Goal: Information Seeking & Learning: Understand process/instructions

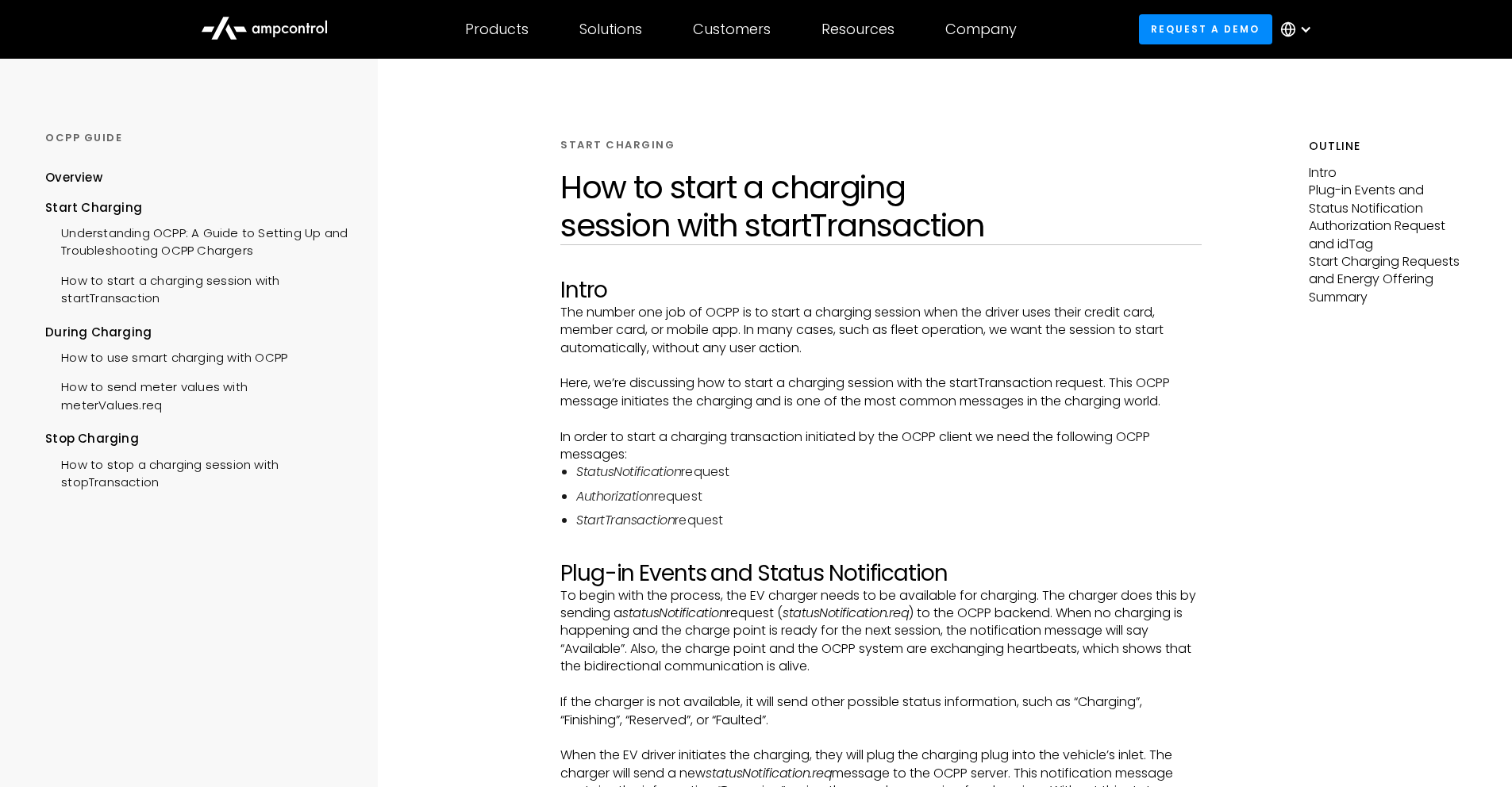
click at [705, 318] on p "The number one job of OCPP is to start a charging session when the driver uses …" at bounding box center [881, 330] width 641 height 53
click at [691, 317] on p "The number one job of OCPP is to start a charging session when the driver uses …" at bounding box center [881, 330] width 641 height 53
click at [685, 392] on p "Here, we’re discussing how to start a charging session with the startTransactio…" at bounding box center [881, 392] width 641 height 36
click at [642, 318] on p "The number one job of OCPP is to start a charging session when the driver uses …" at bounding box center [881, 330] width 641 height 53
click at [626, 317] on p "The number one job of OCPP is to start a charging session when the driver uses …" at bounding box center [881, 330] width 641 height 53
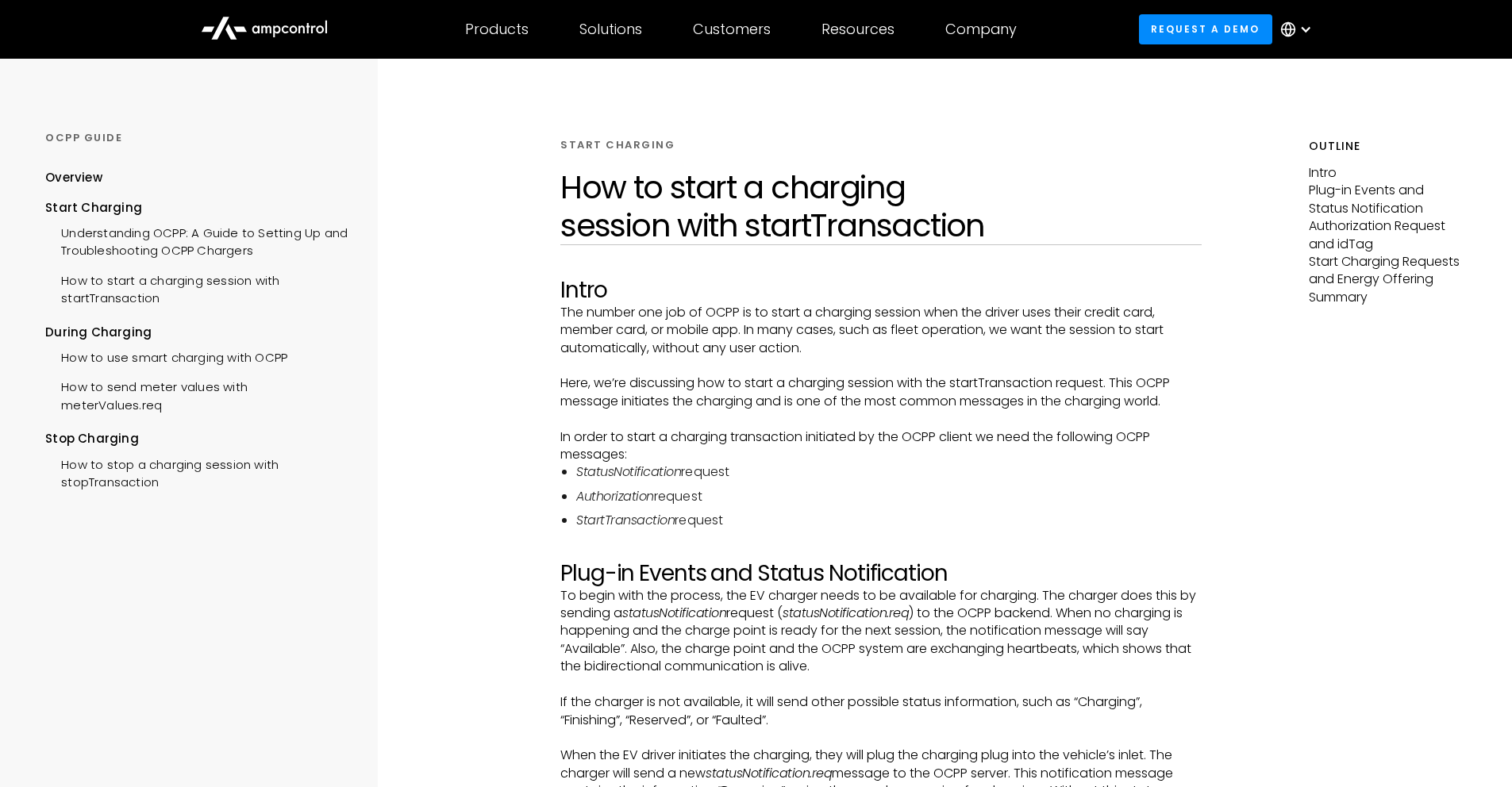
click at [678, 318] on p "The number one job of OCPP is to start a charging session when the driver uses …" at bounding box center [881, 330] width 641 height 53
click at [700, 313] on p "The number one job of OCPP is to start a charging session when the driver uses …" at bounding box center [881, 330] width 641 height 53
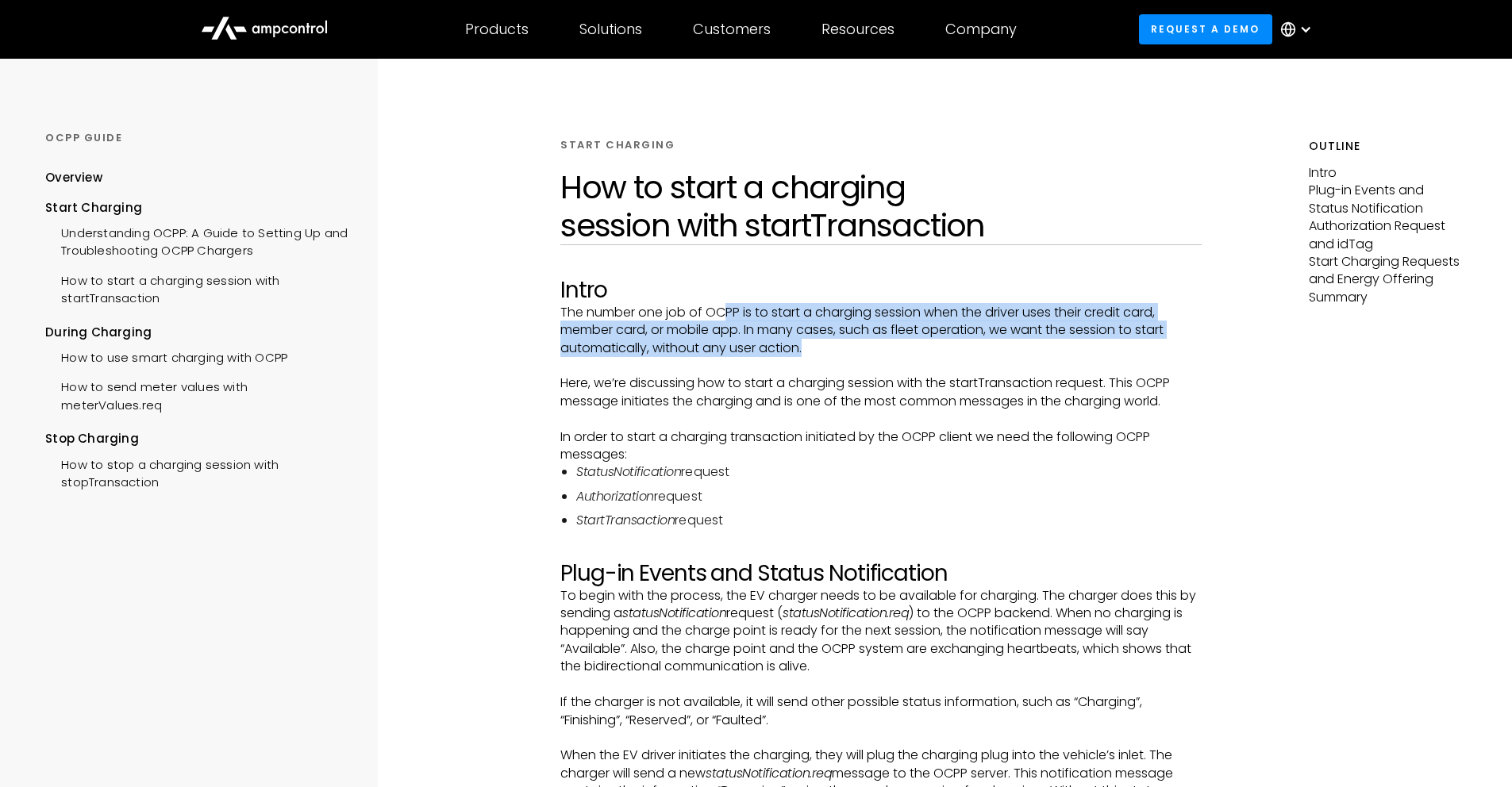
drag, startPoint x: 724, startPoint y: 317, endPoint x: 903, endPoint y: 348, distance: 181.7
click at [903, 348] on p "The number one job of OCPP is to start a charging session when the driver uses …" at bounding box center [881, 330] width 641 height 53
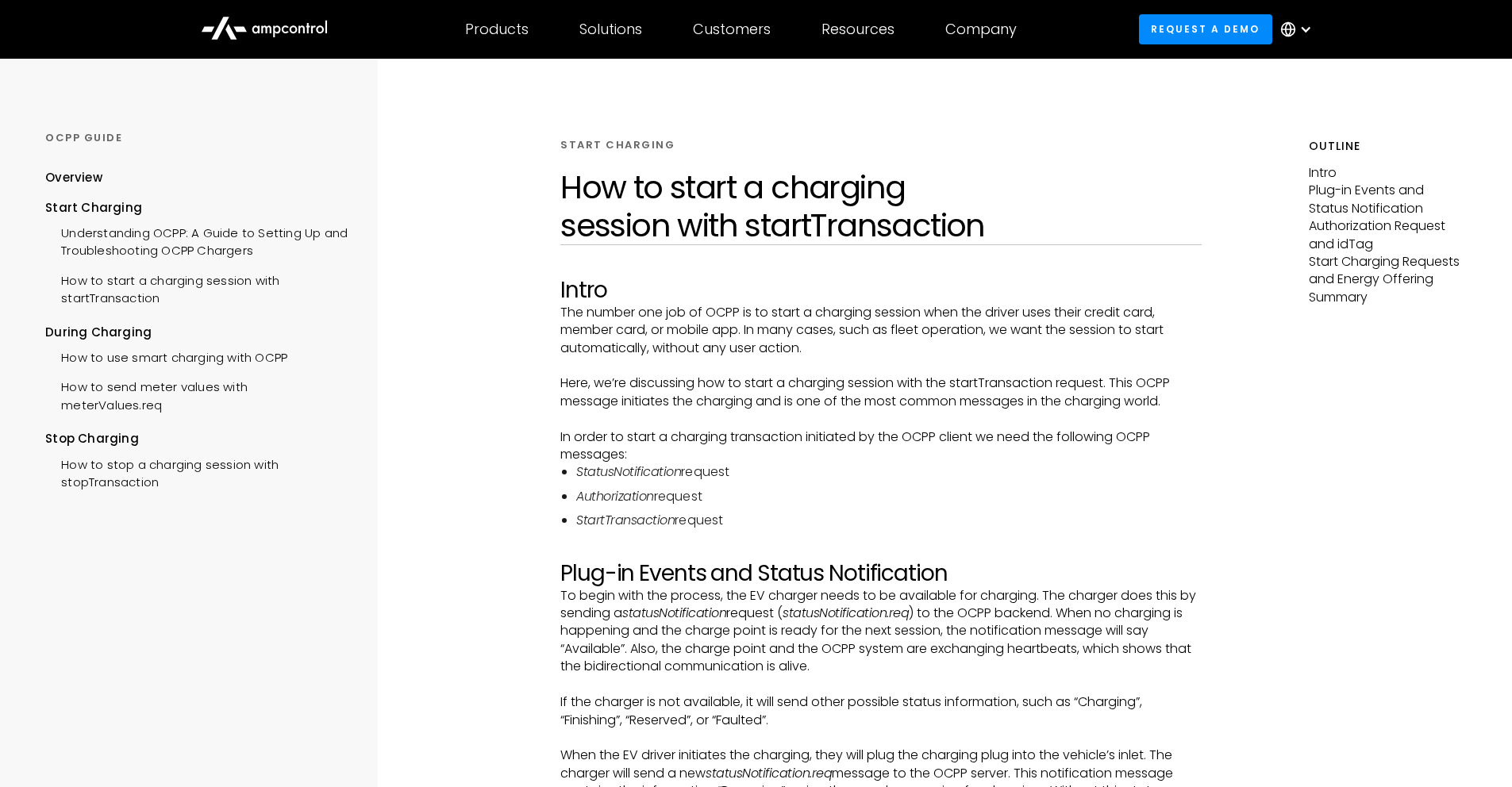
click at [878, 344] on p "The number one job of OCPP is to start a charging session when the driver uses …" at bounding box center [881, 330] width 641 height 53
click at [822, 328] on p "The number one job of OCPP is to start a charging session when the driver uses …" at bounding box center [881, 330] width 641 height 53
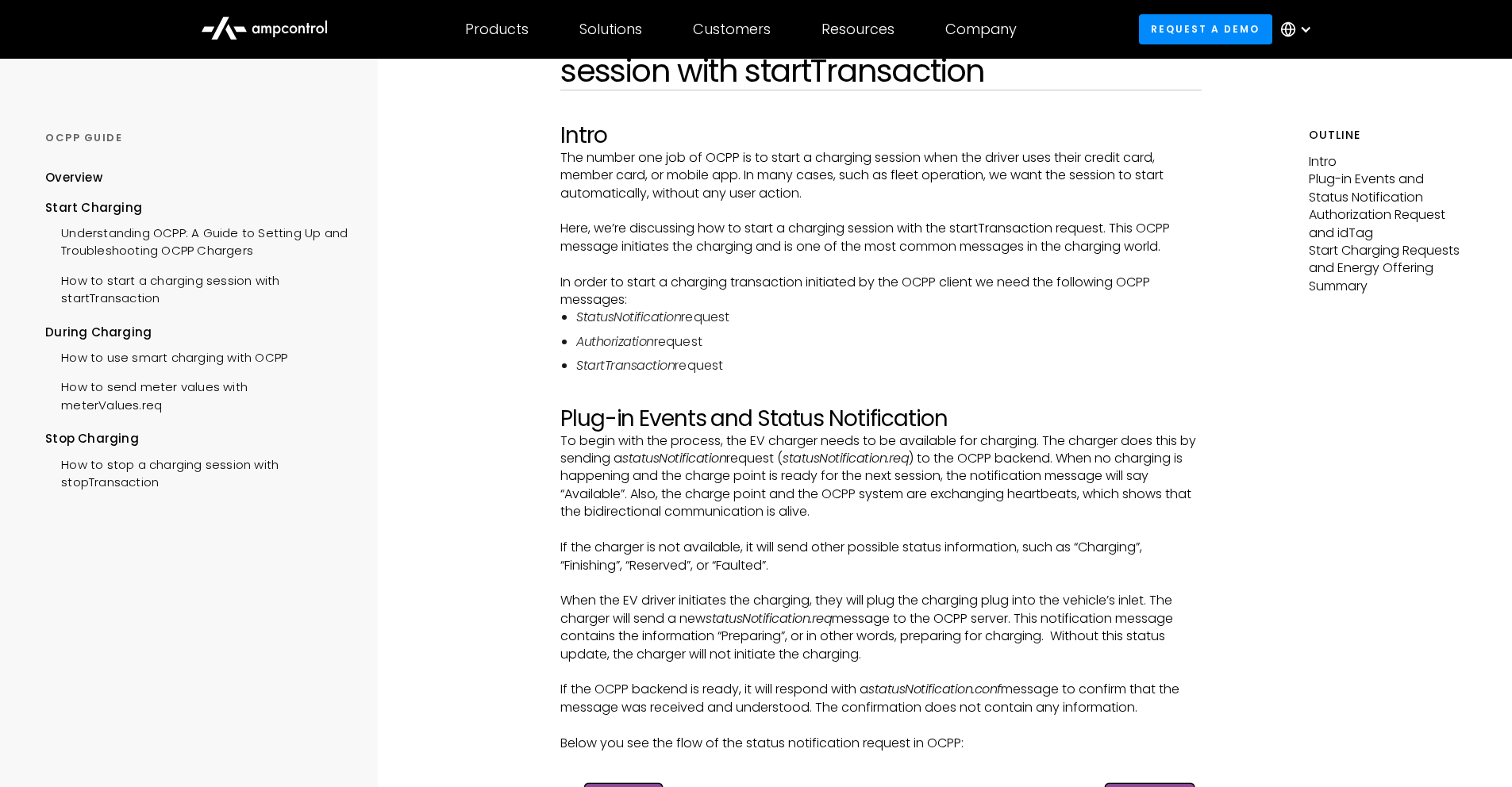
scroll to position [159, 0]
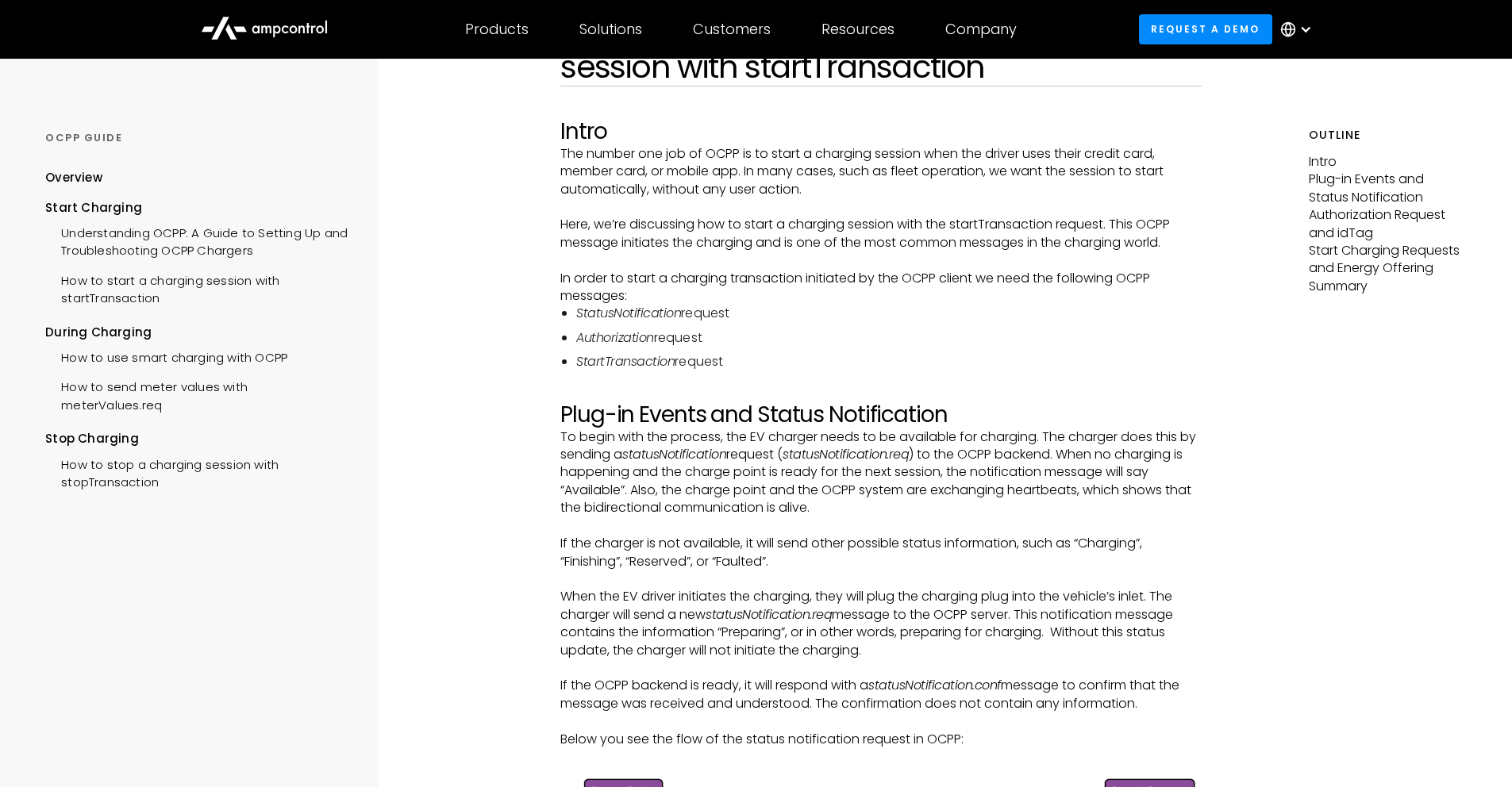
click at [706, 436] on p "To begin with the process, the EV charger needs to be available for charging. T…" at bounding box center [881, 473] width 641 height 89
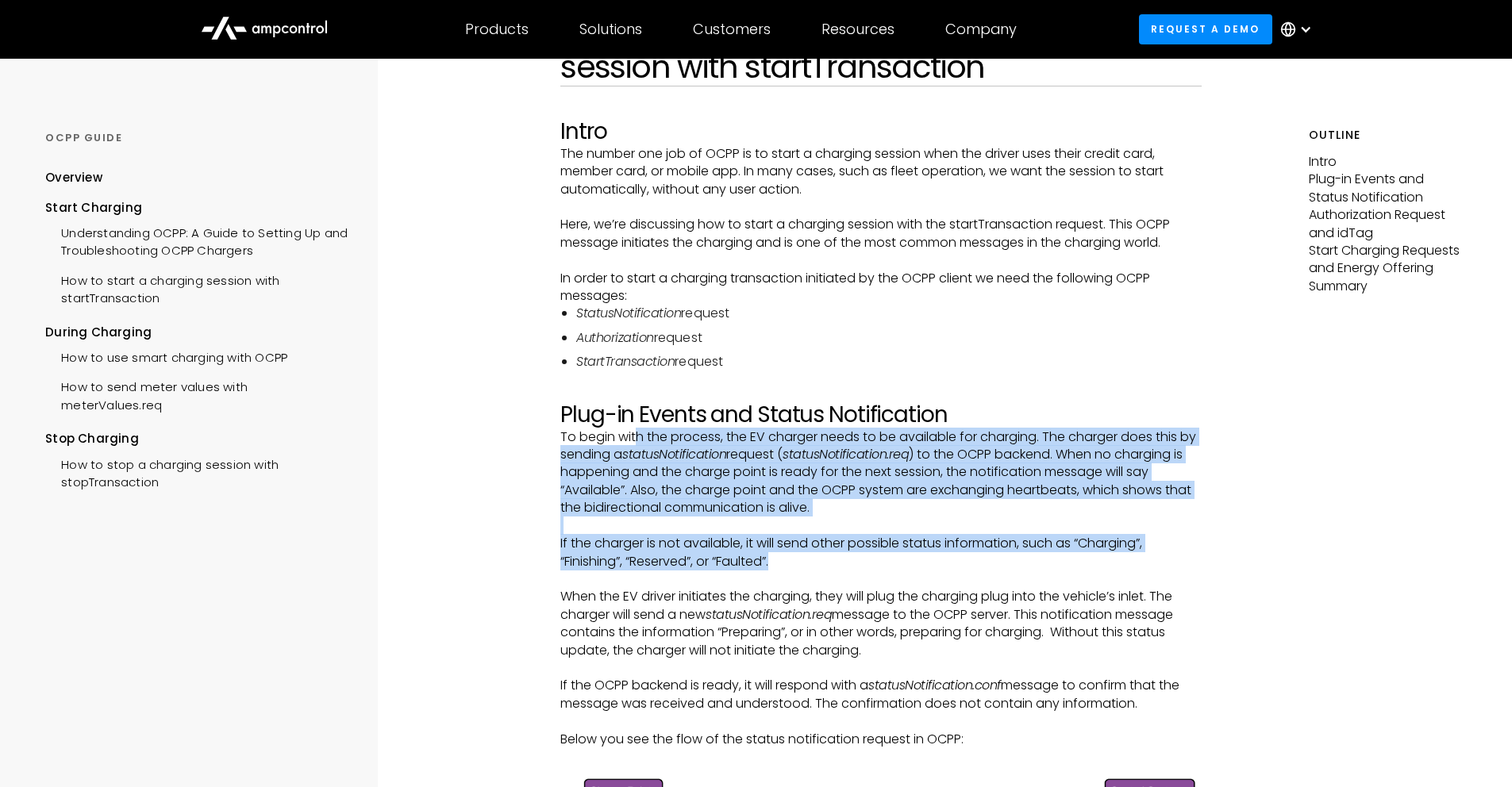
drag, startPoint x: 635, startPoint y: 431, endPoint x: 816, endPoint y: 562, distance: 223.4
click at [707, 540] on p "If the charger is not available, it will send other possible status information…" at bounding box center [881, 552] width 641 height 36
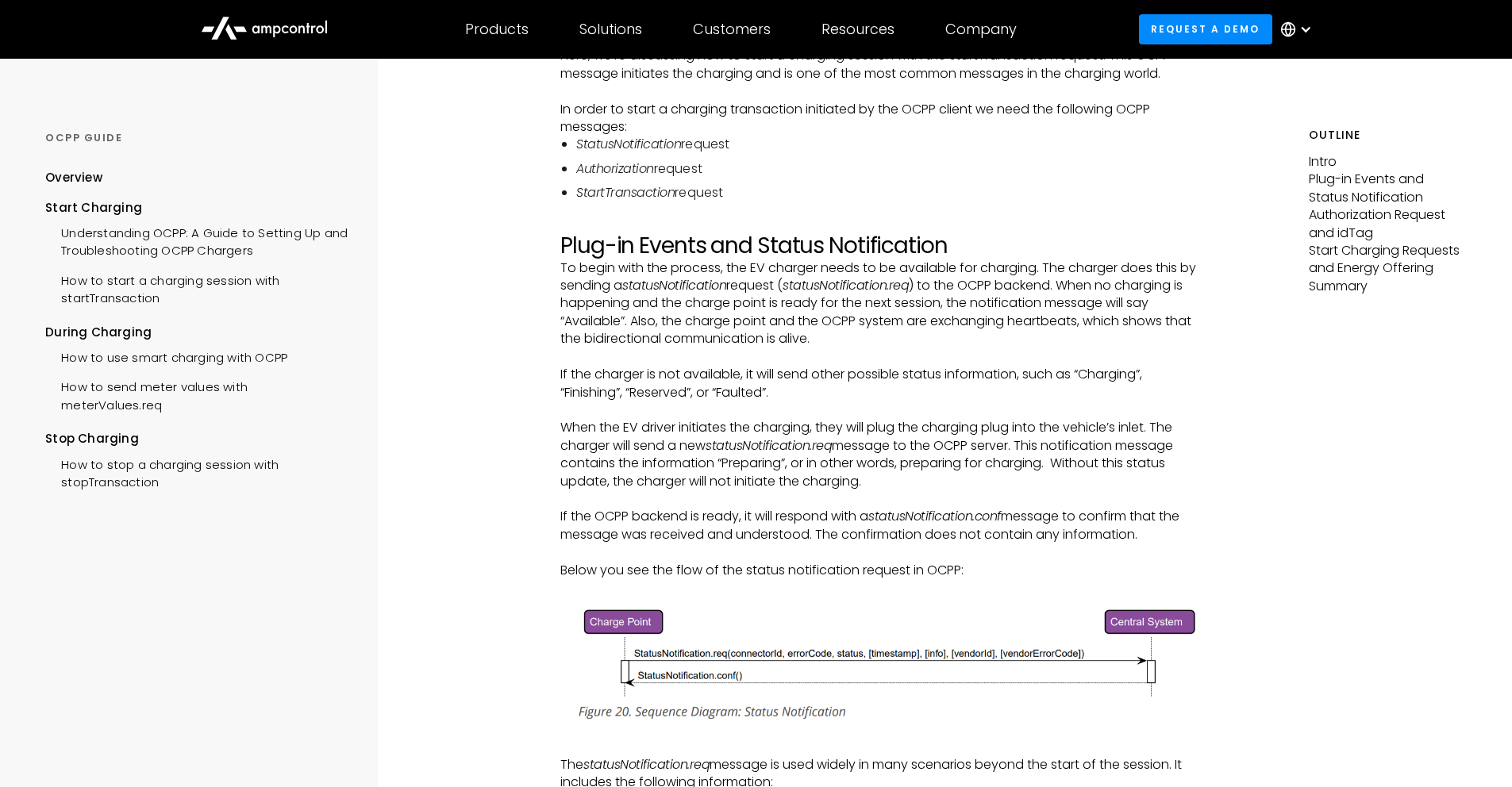
scroll to position [318, 0]
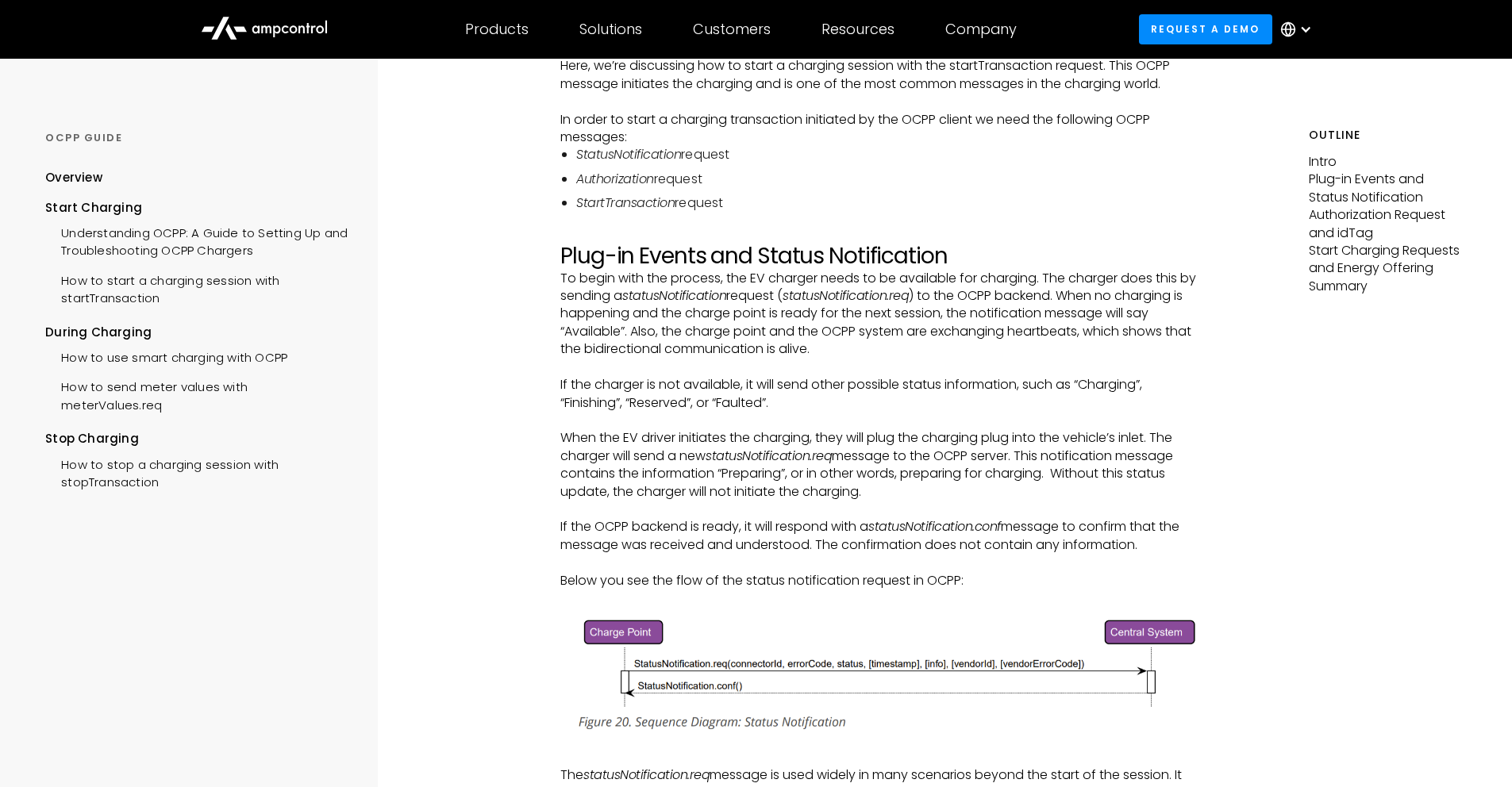
click at [825, 443] on p "When the EV driver initiates the charging, they will plug the charging plug int…" at bounding box center [881, 465] width 641 height 71
drag, startPoint x: 1087, startPoint y: 384, endPoint x: 1143, endPoint y: 387, distance: 56.1
click at [1143, 387] on p "If the charger is not available, it will send other possible status information…" at bounding box center [881, 393] width 641 height 36
copy p "Charging"
click at [728, 456] on em "statusNotification.req" at bounding box center [768, 456] width 126 height 18
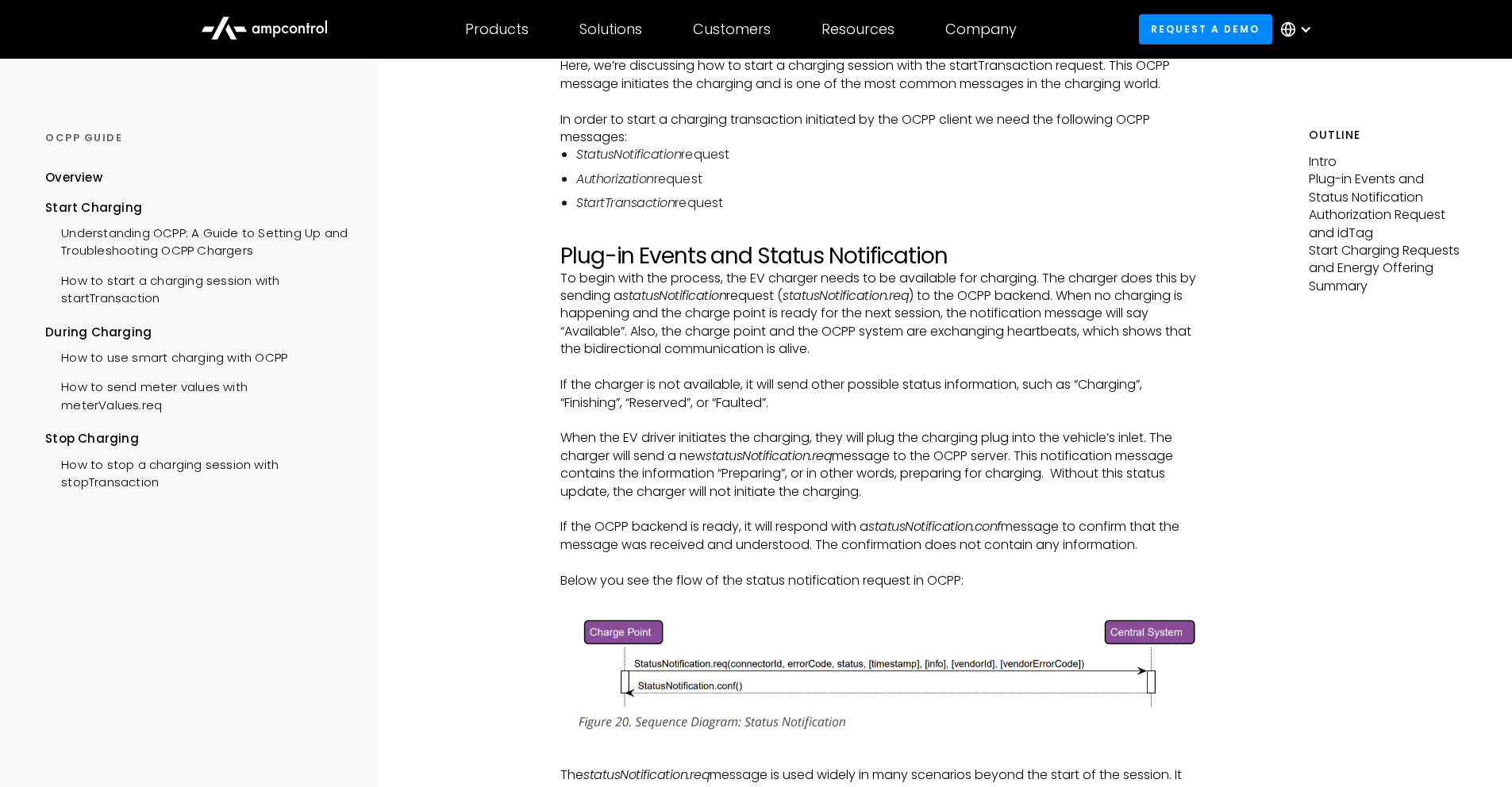
drag, startPoint x: 673, startPoint y: 444, endPoint x: 887, endPoint y: 494, distance: 219.8
click at [887, 494] on p "When the EV driver initiates the charging, they will plug the charging plug int…" at bounding box center [881, 465] width 641 height 71
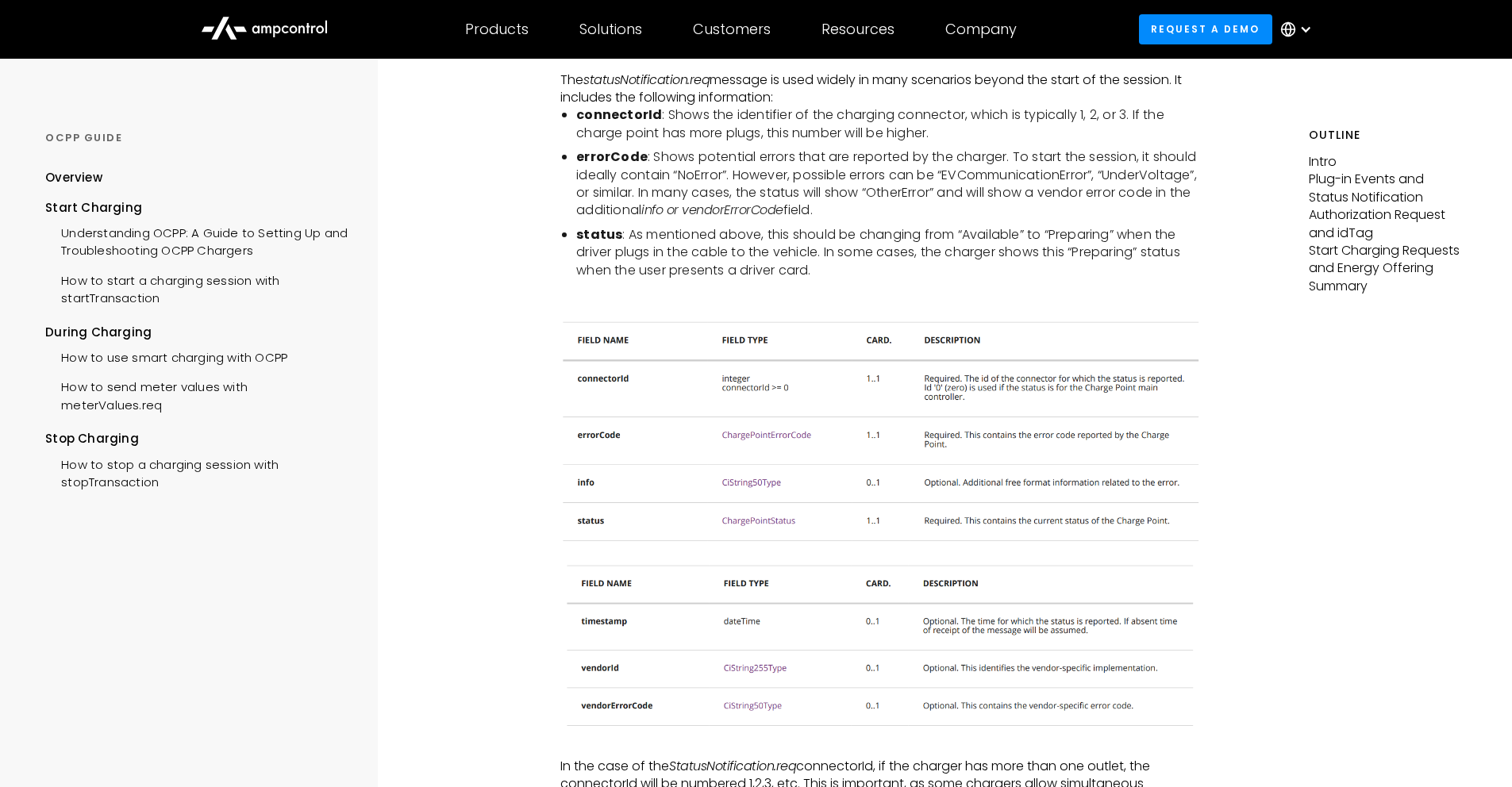
scroll to position [1111, 0]
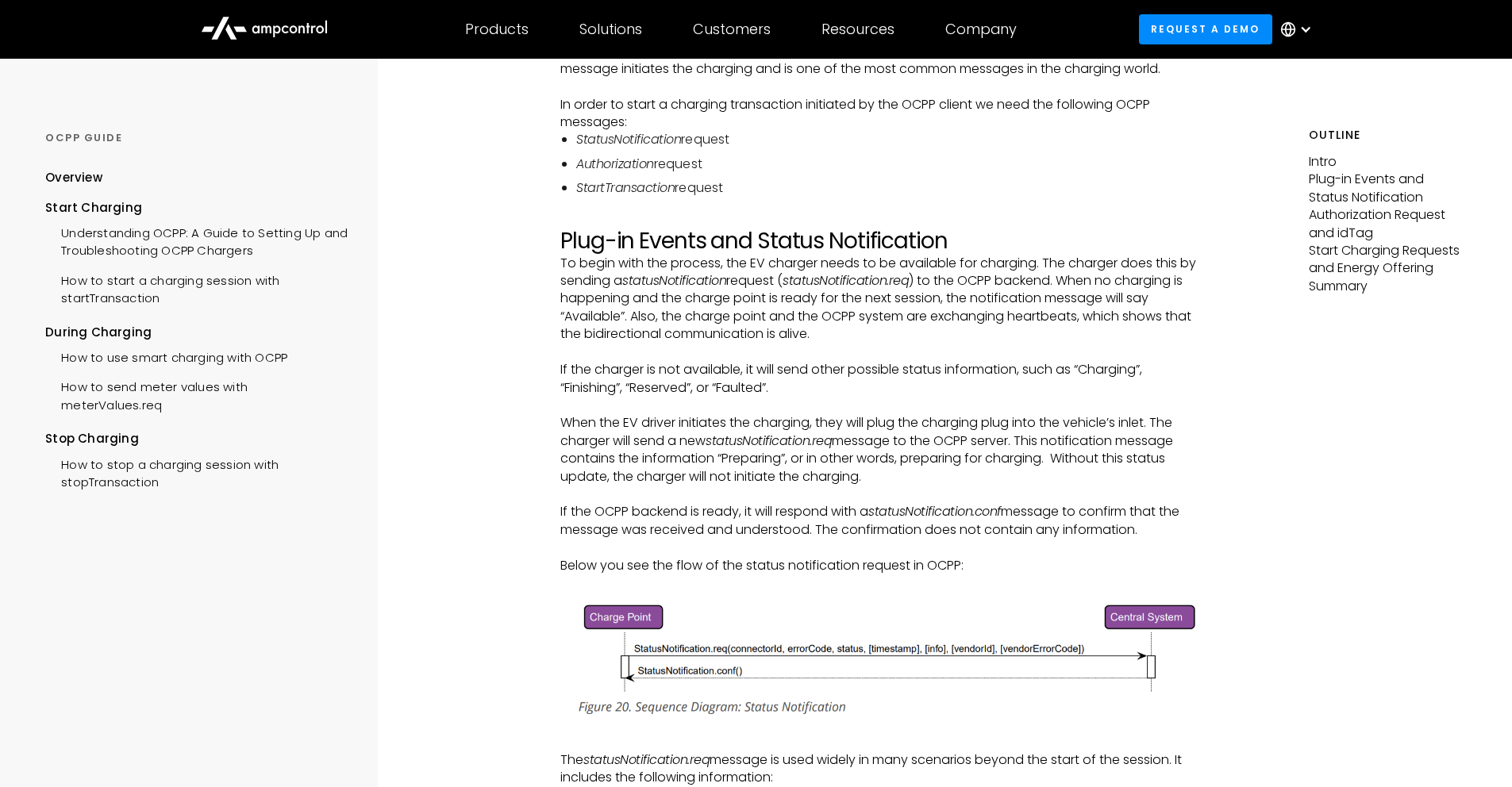
scroll to position [318, 0]
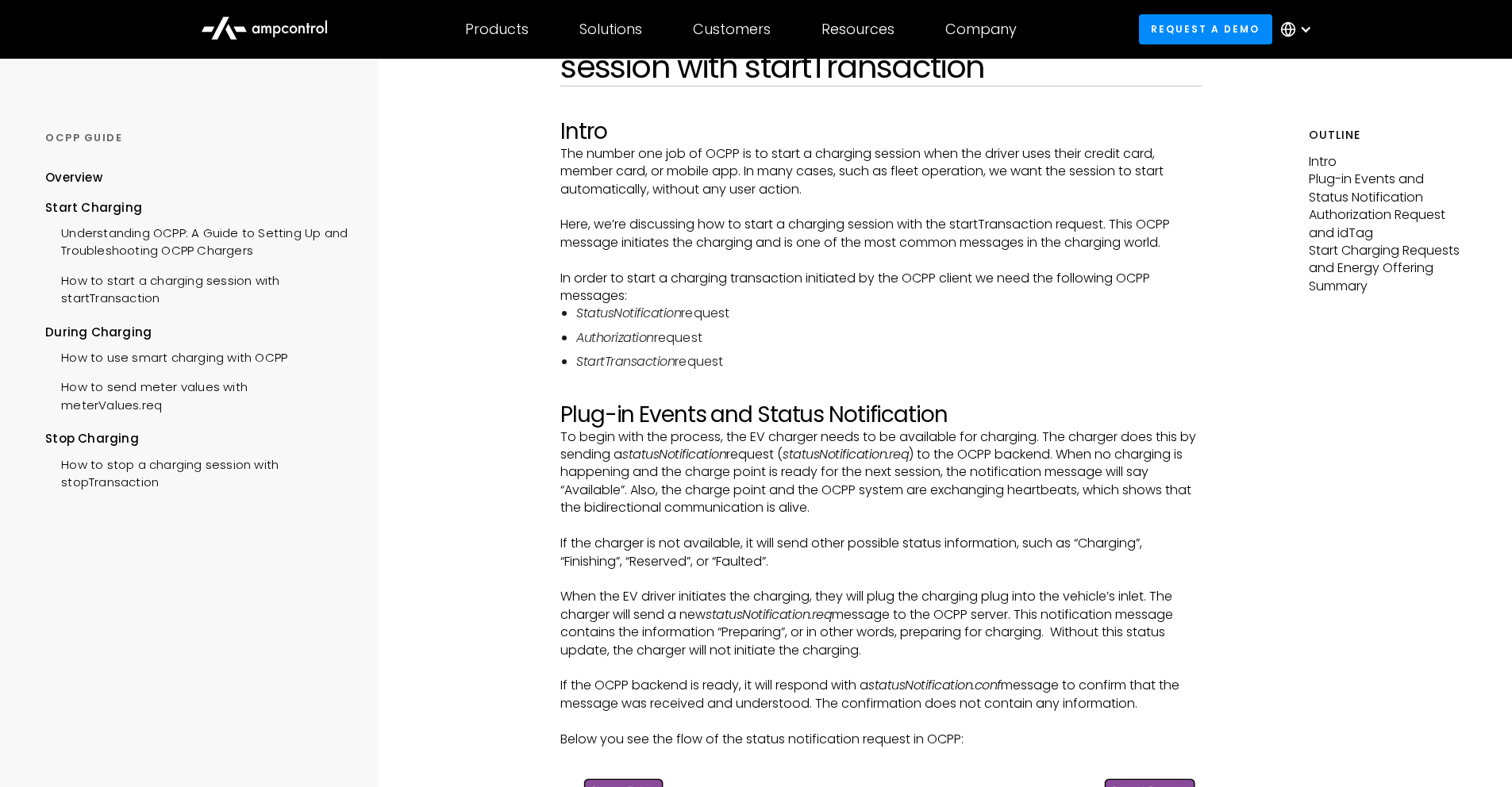
scroll to position [0, 0]
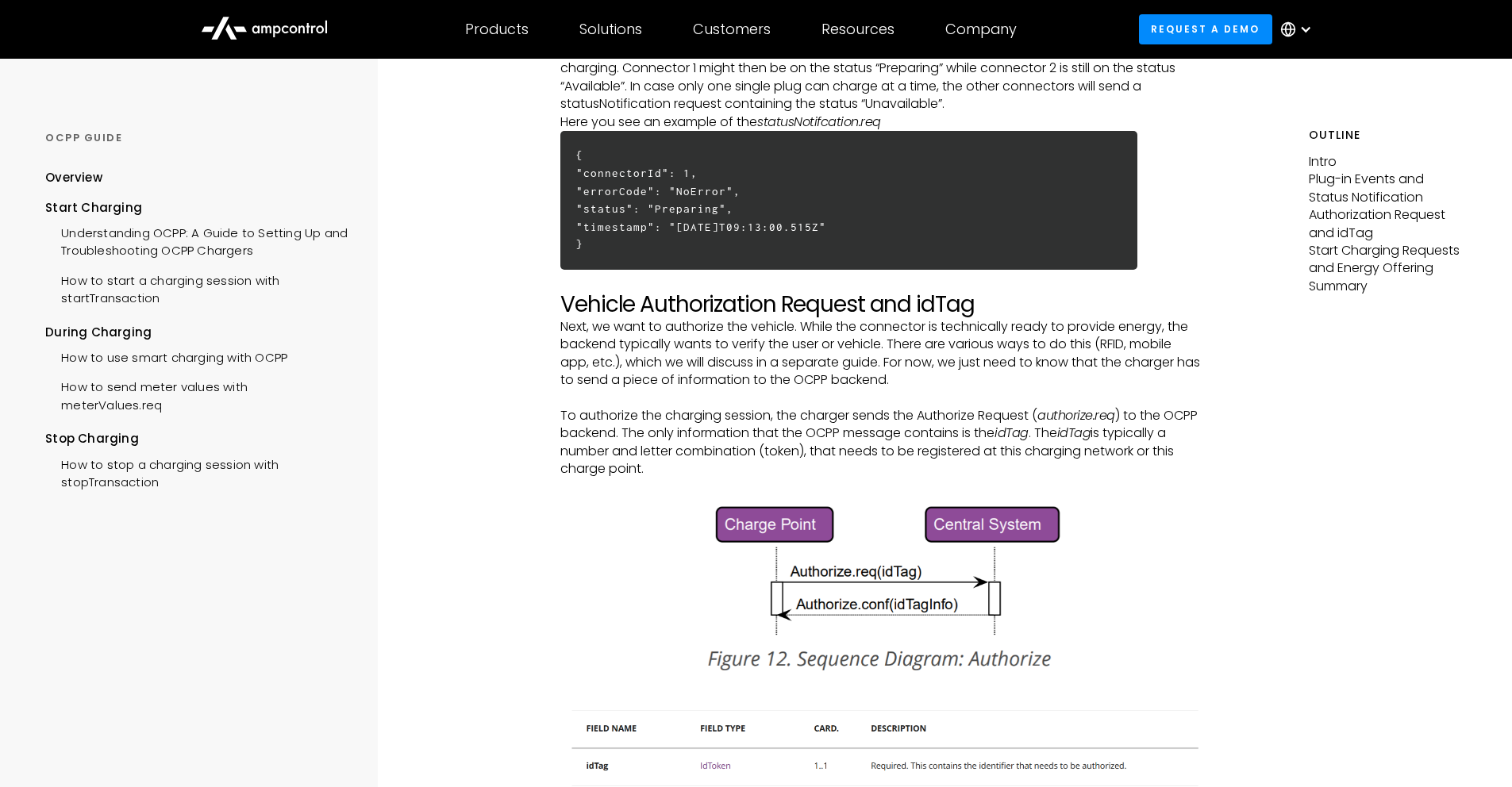
scroll to position [2221, 0]
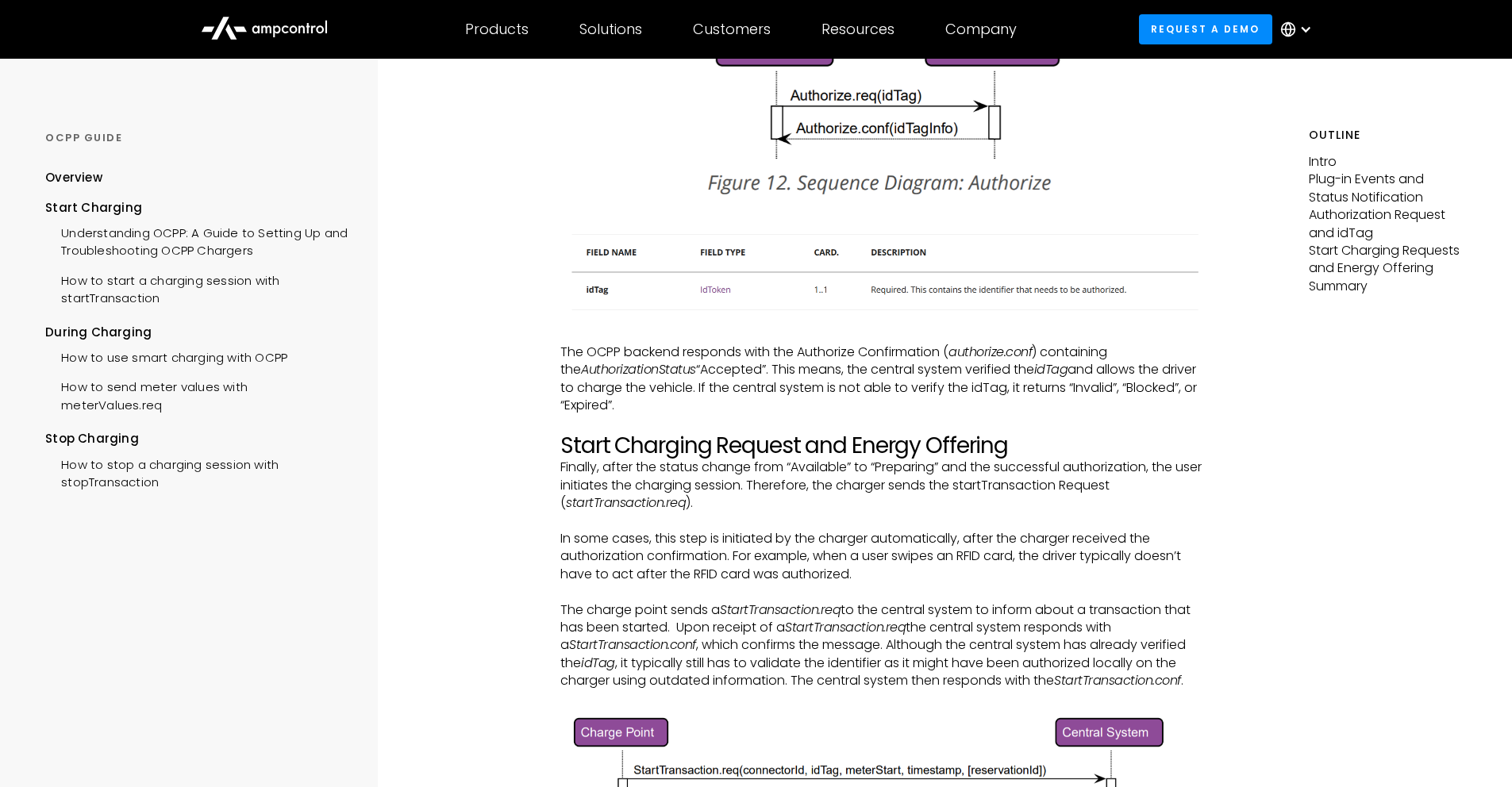
click at [542, 389] on div "START CHARGING How to start a charging session with startTransaction Intro The …" at bounding box center [881, 210] width 855 height 4747
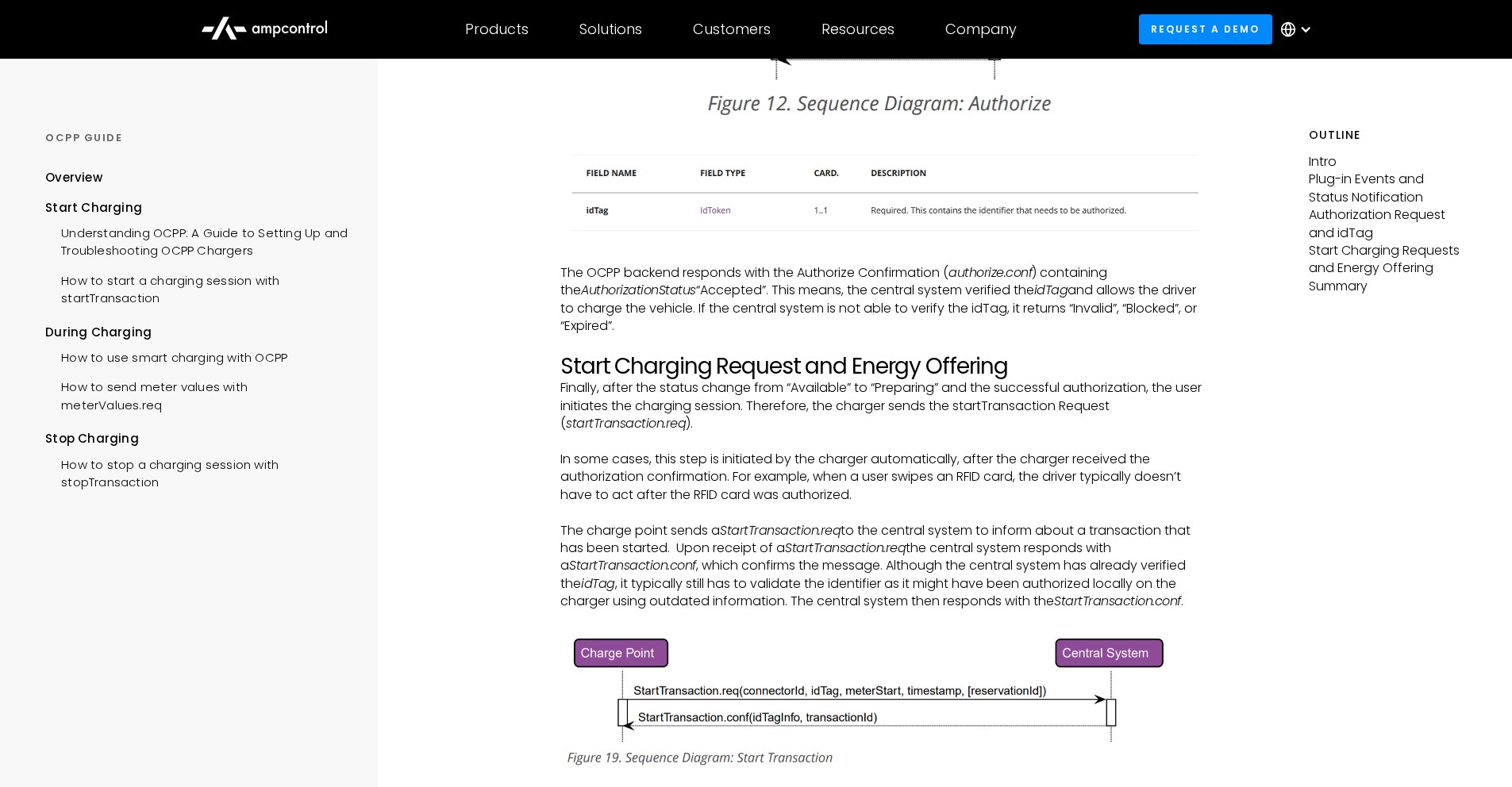
click at [542, 390] on div "START CHARGING How to start a charging session with startTransaction Intro The …" at bounding box center [881, 131] width 855 height 4747
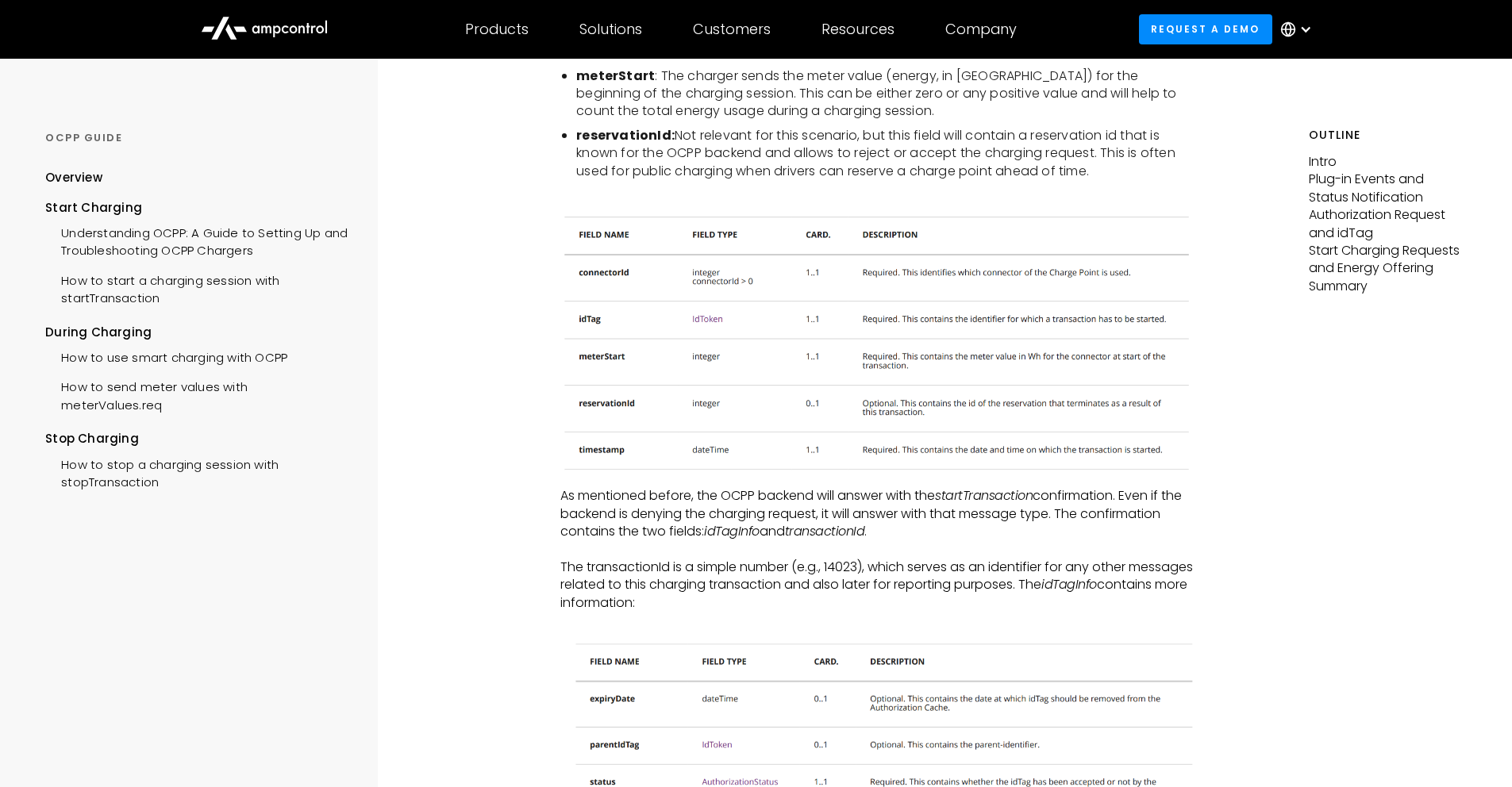
scroll to position [3491, 0]
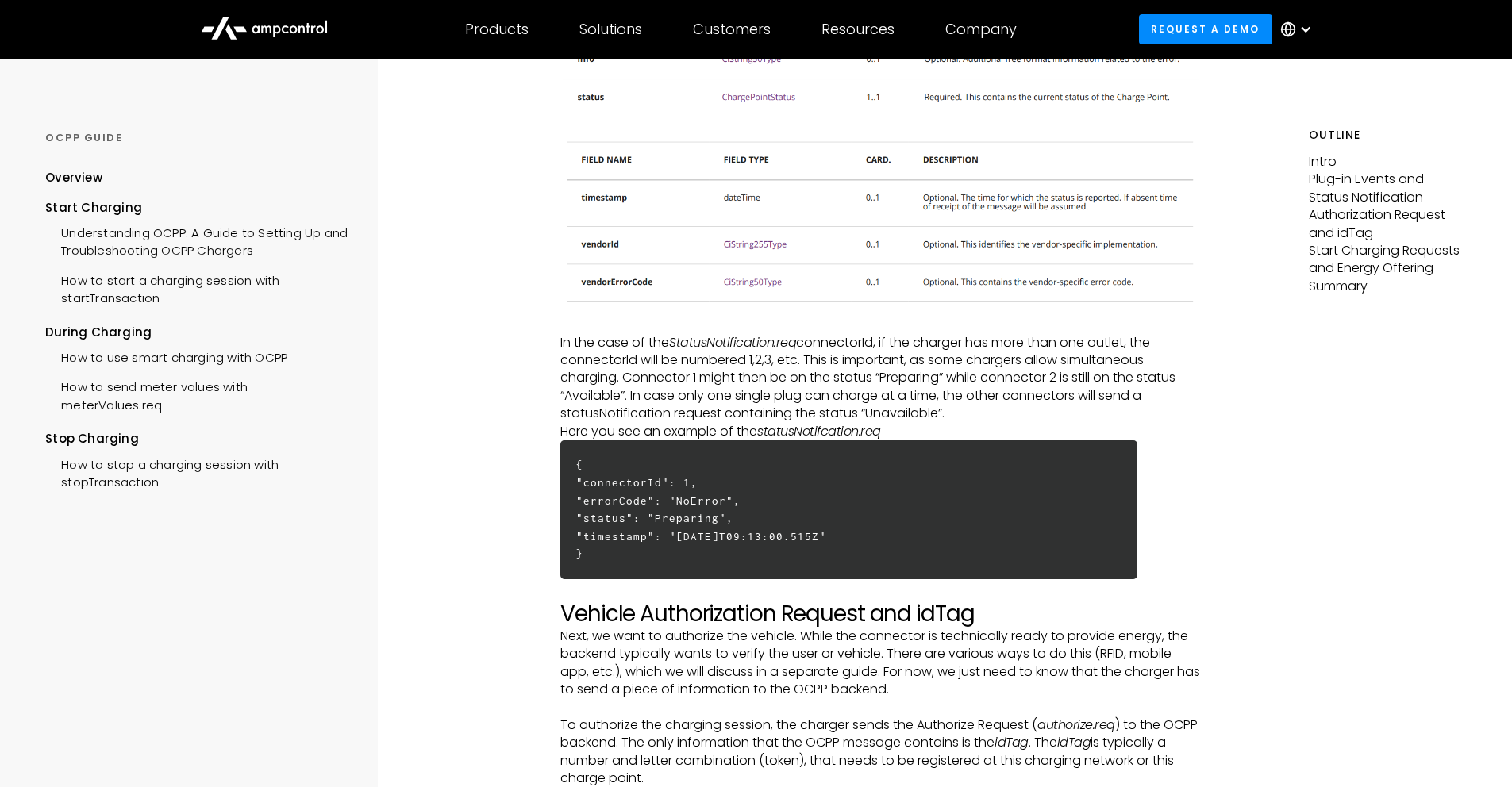
scroll to position [1428, 0]
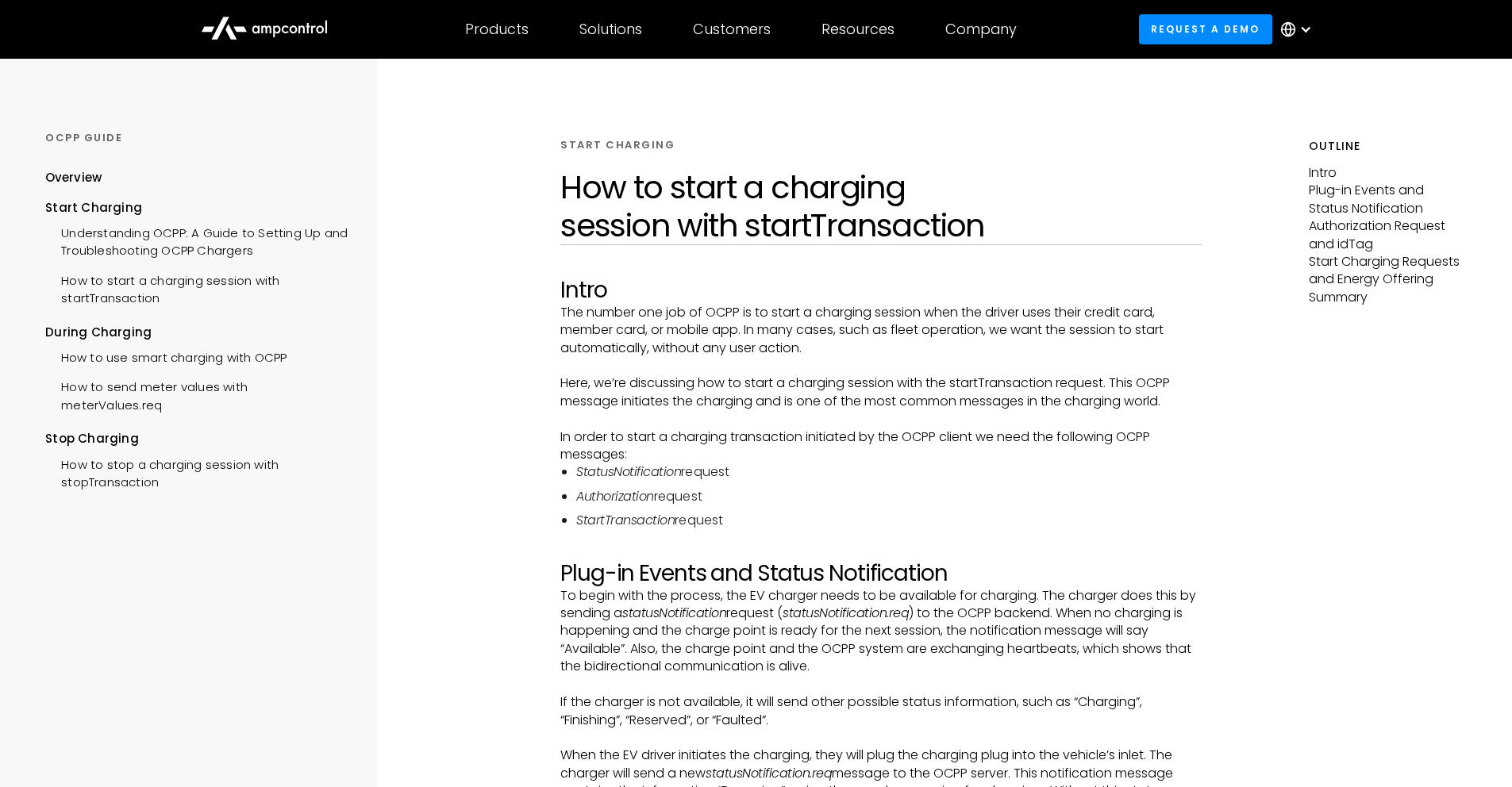
click at [721, 338] on p "The number one job of OCPP is to start a charging session when the driver uses …" at bounding box center [881, 330] width 641 height 53
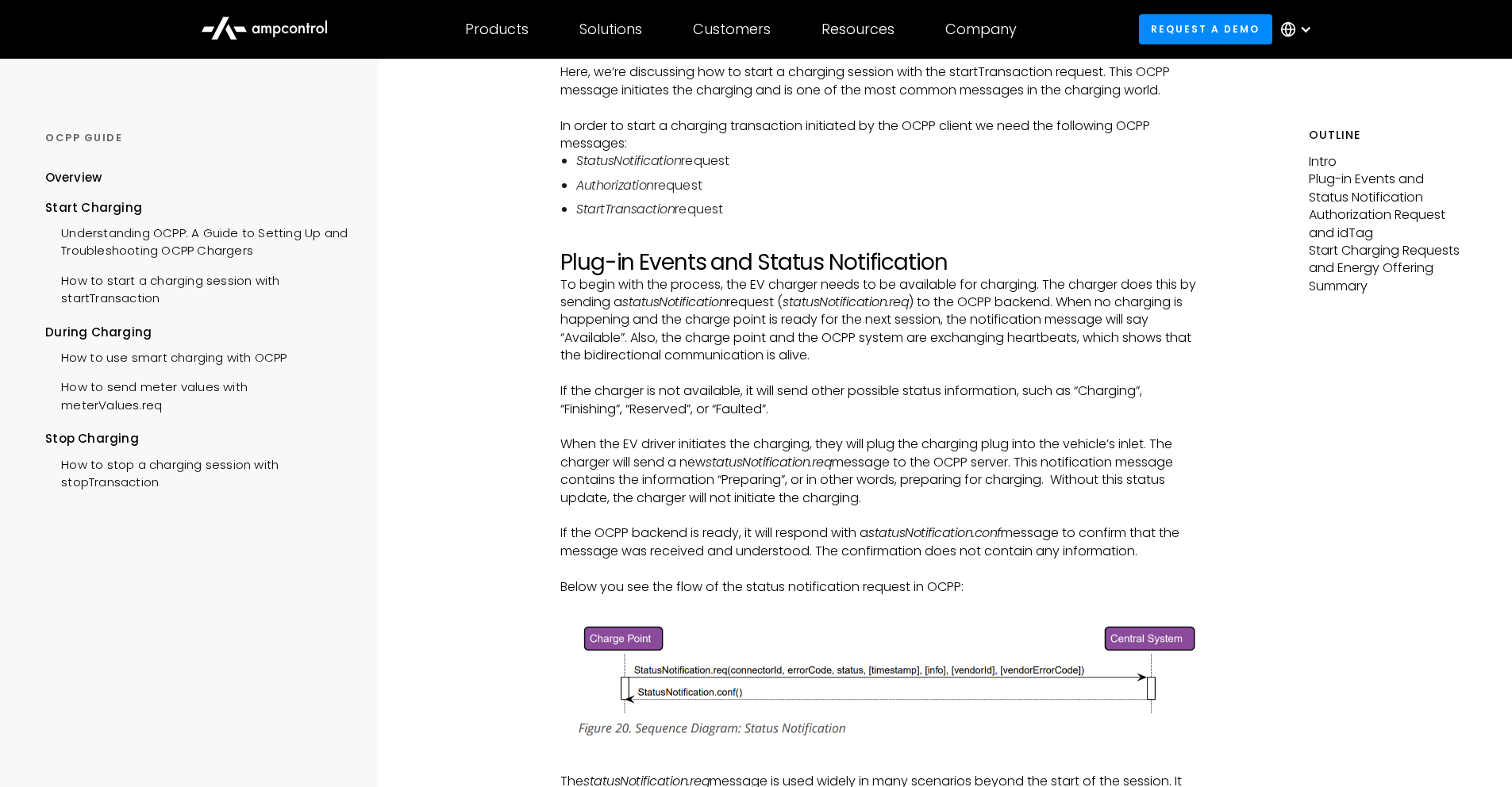
scroll to position [318, 0]
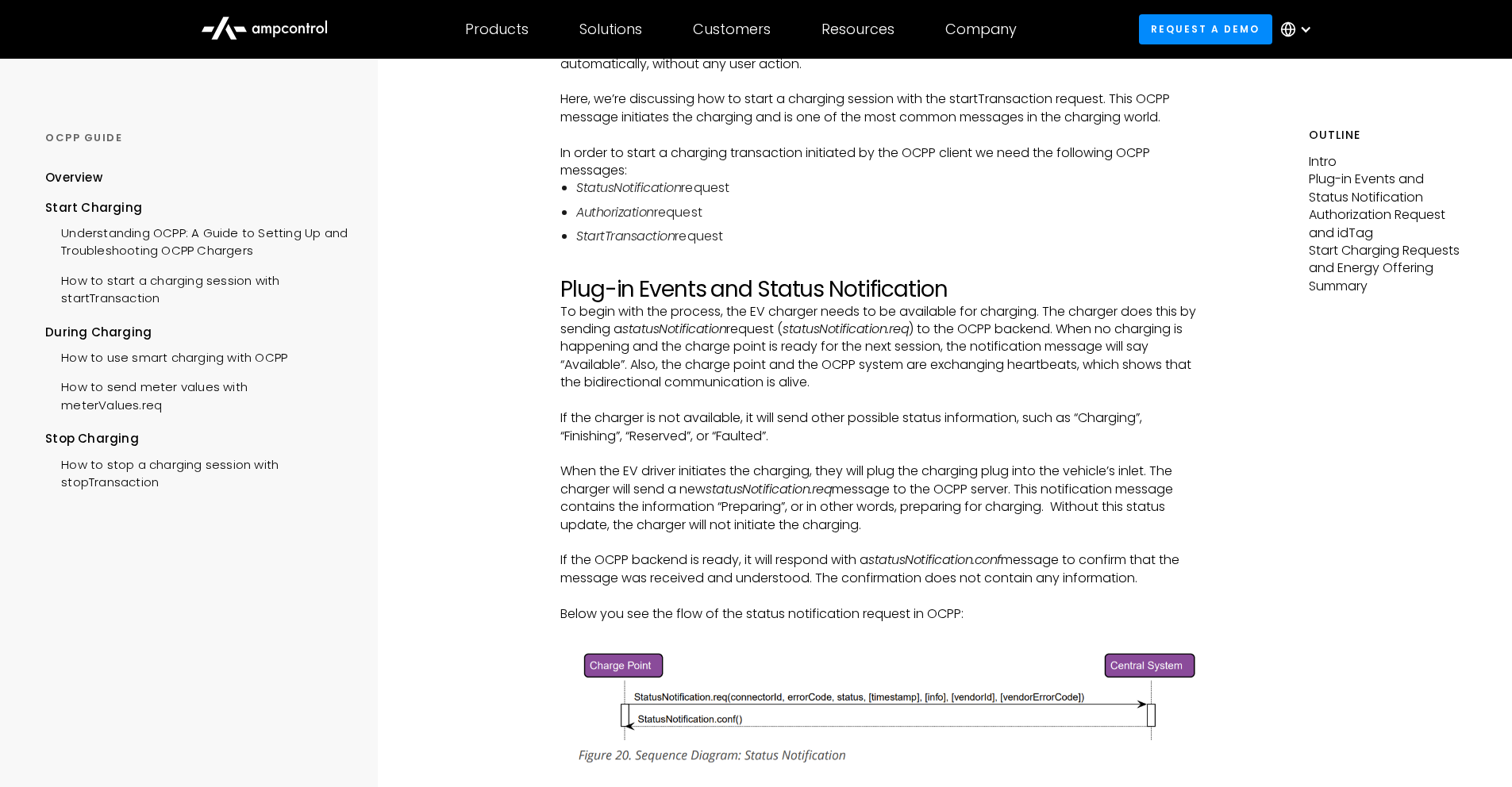
scroll to position [205, 0]
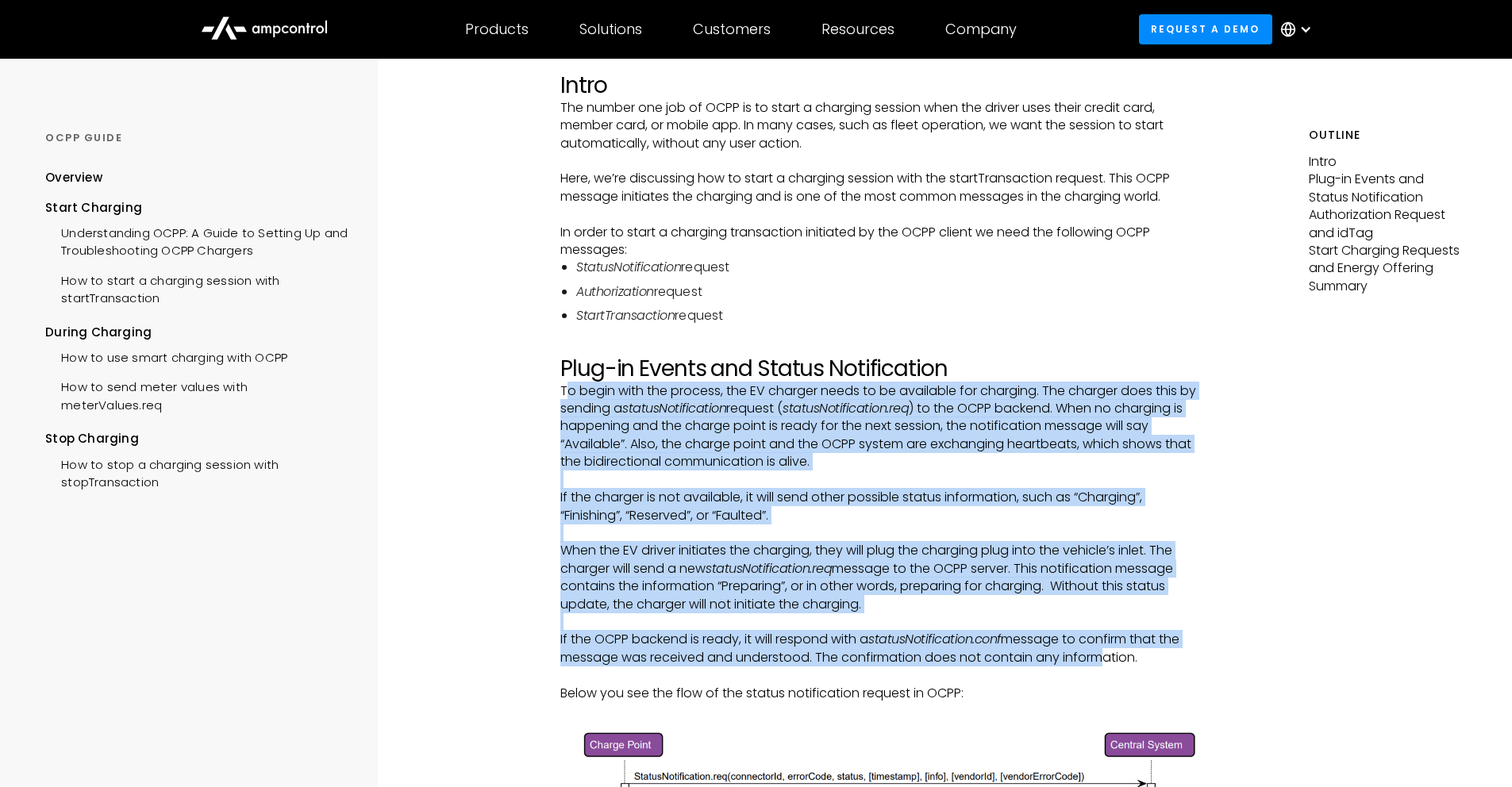
drag, startPoint x: 570, startPoint y: 390, endPoint x: 1108, endPoint y: 663, distance: 603.3
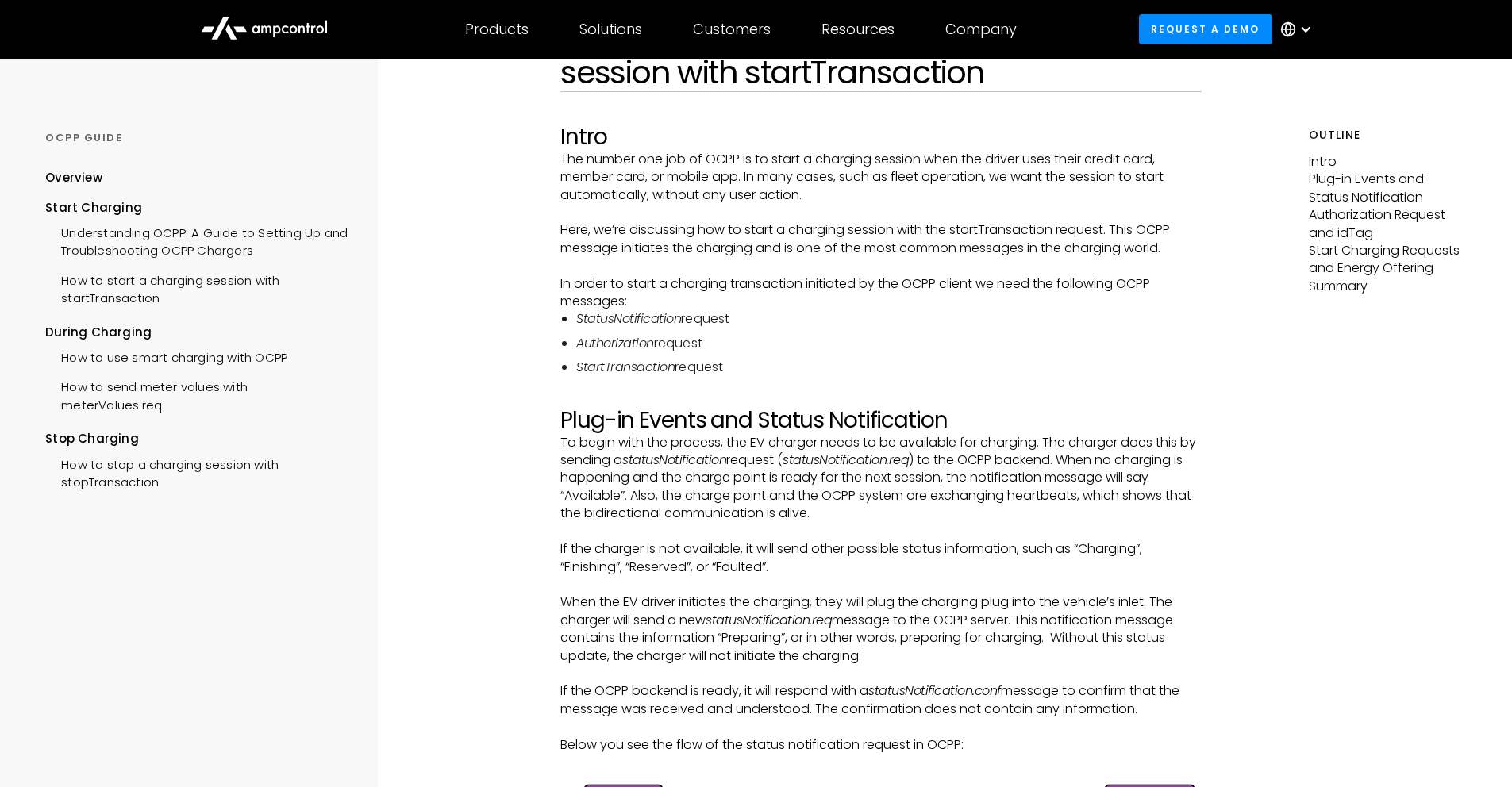
scroll to position [0, 0]
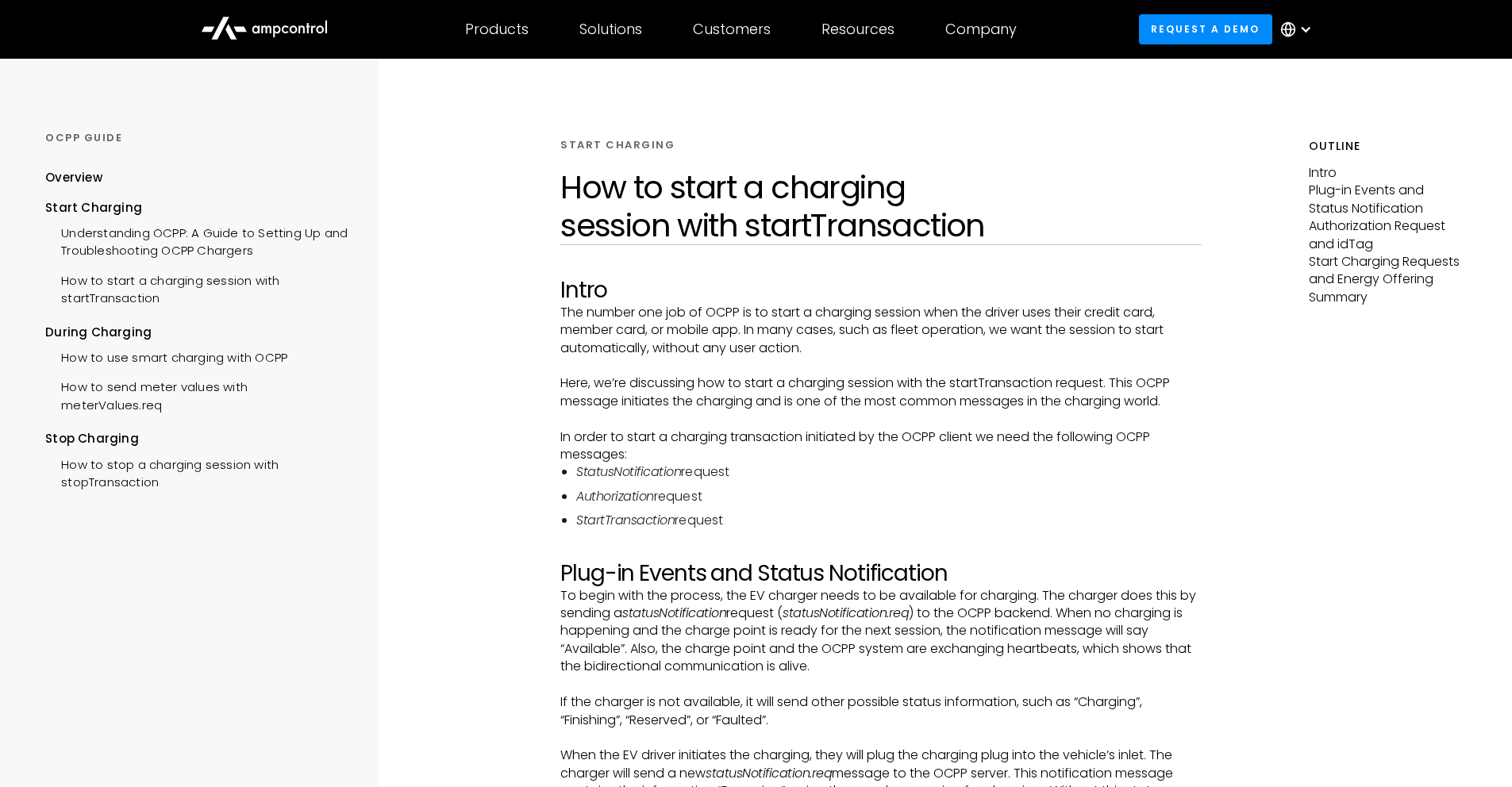
drag, startPoint x: 558, startPoint y: 679, endPoint x: 467, endPoint y: 171, distance: 516.1
